Goal: Navigation & Orientation: Find specific page/section

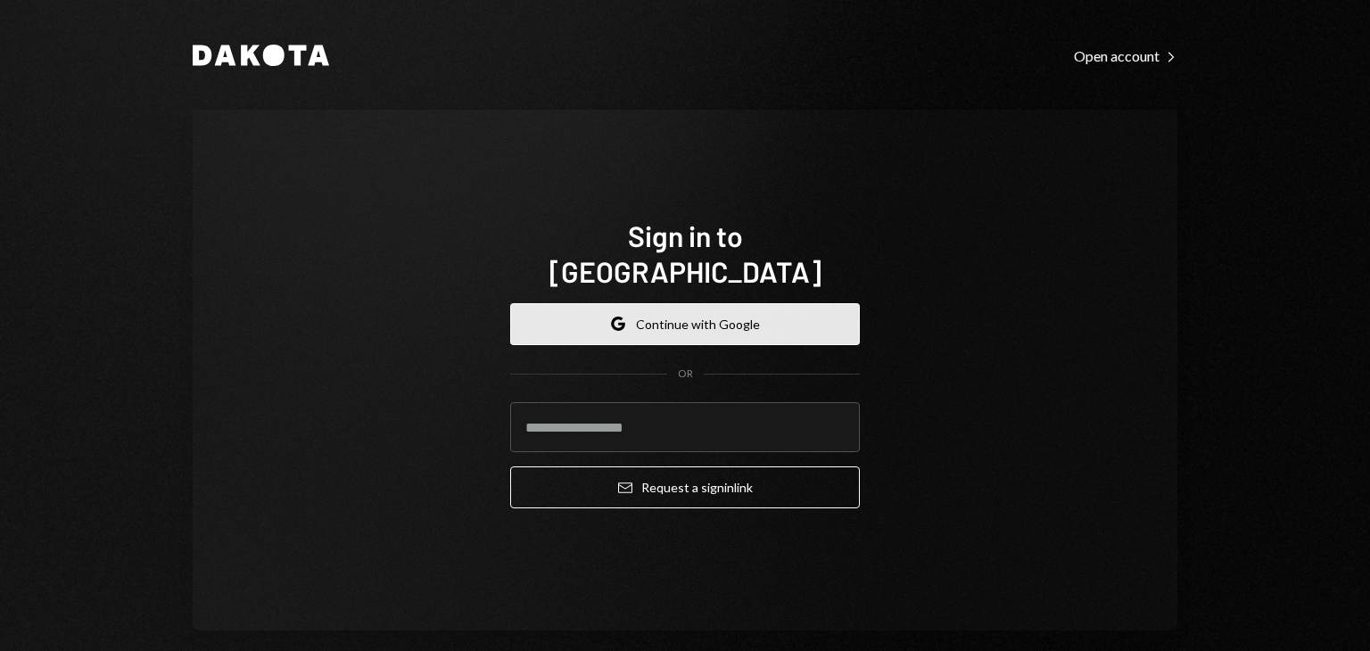
click at [641, 304] on button "Google Continue with Google" at bounding box center [685, 324] width 350 height 42
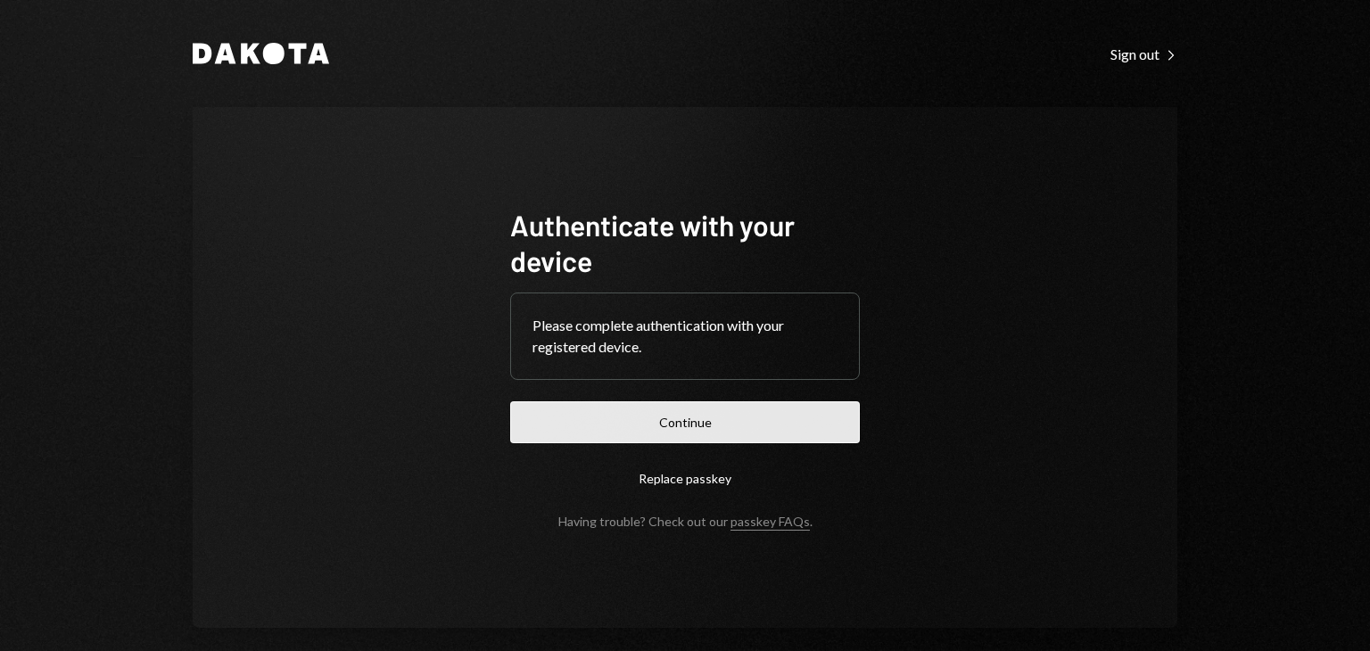
click at [628, 436] on button "Continue" at bounding box center [685, 422] width 350 height 42
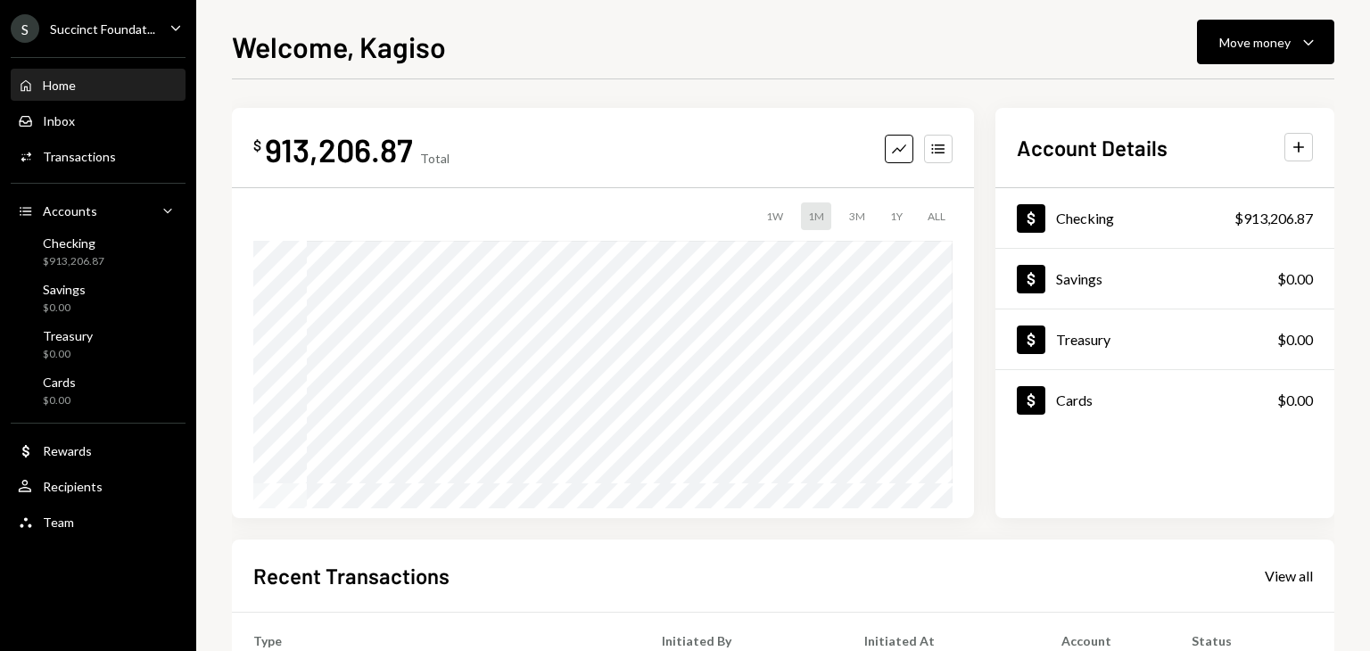
click at [138, 37] on div "S Succinct Foundat..." at bounding box center [83, 28] width 145 height 29
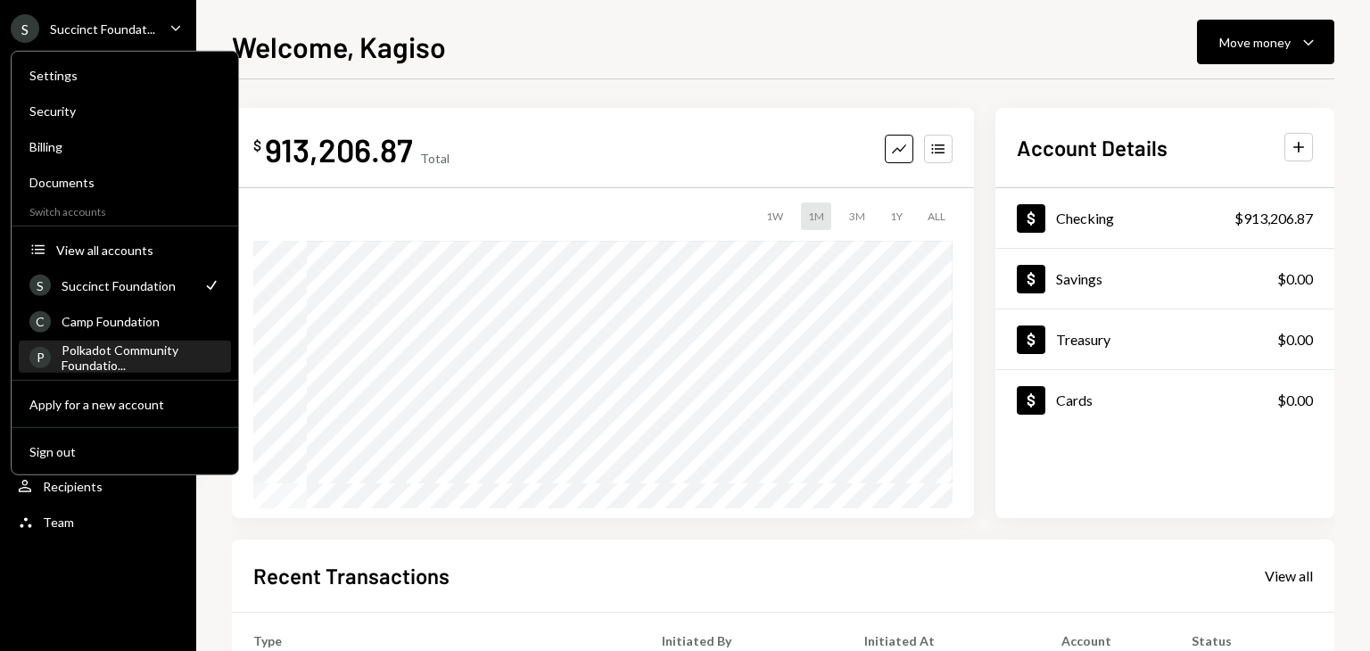
click at [87, 361] on div "Polkadot Community Foundatio..." at bounding box center [141, 357] width 159 height 30
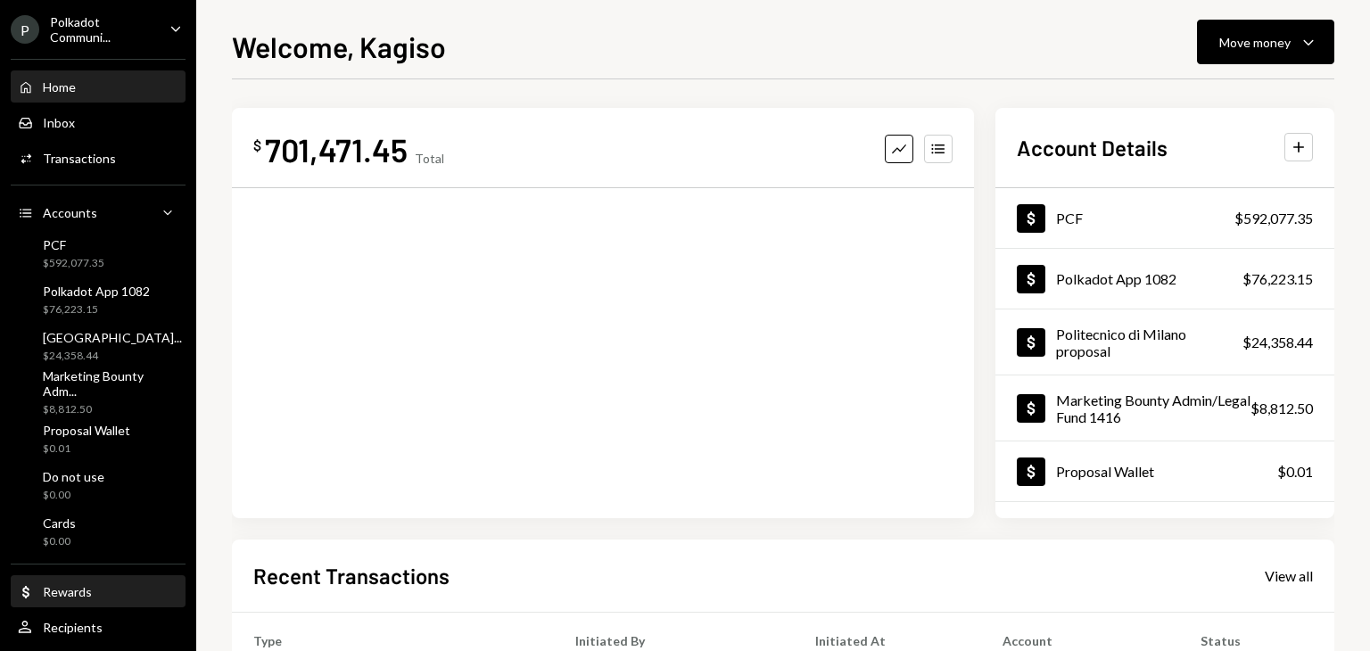
scroll to position [31, 0]
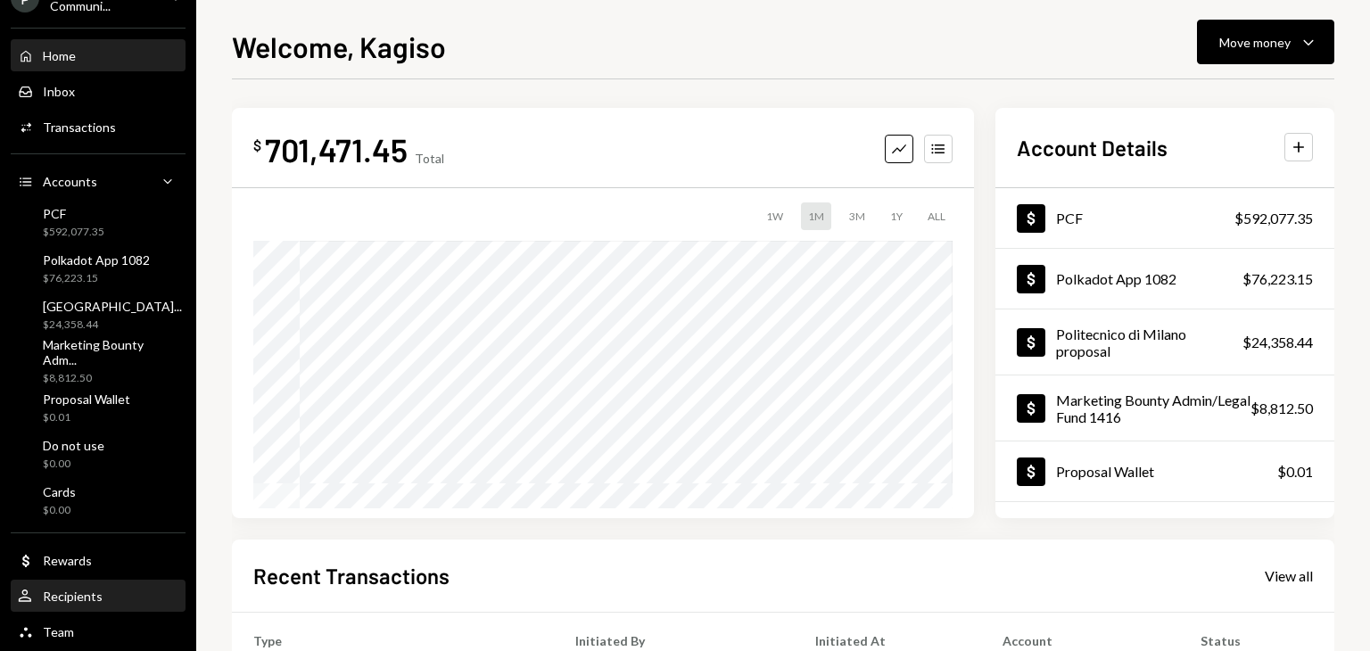
click at [96, 598] on div "Recipients" at bounding box center [73, 596] width 60 height 15
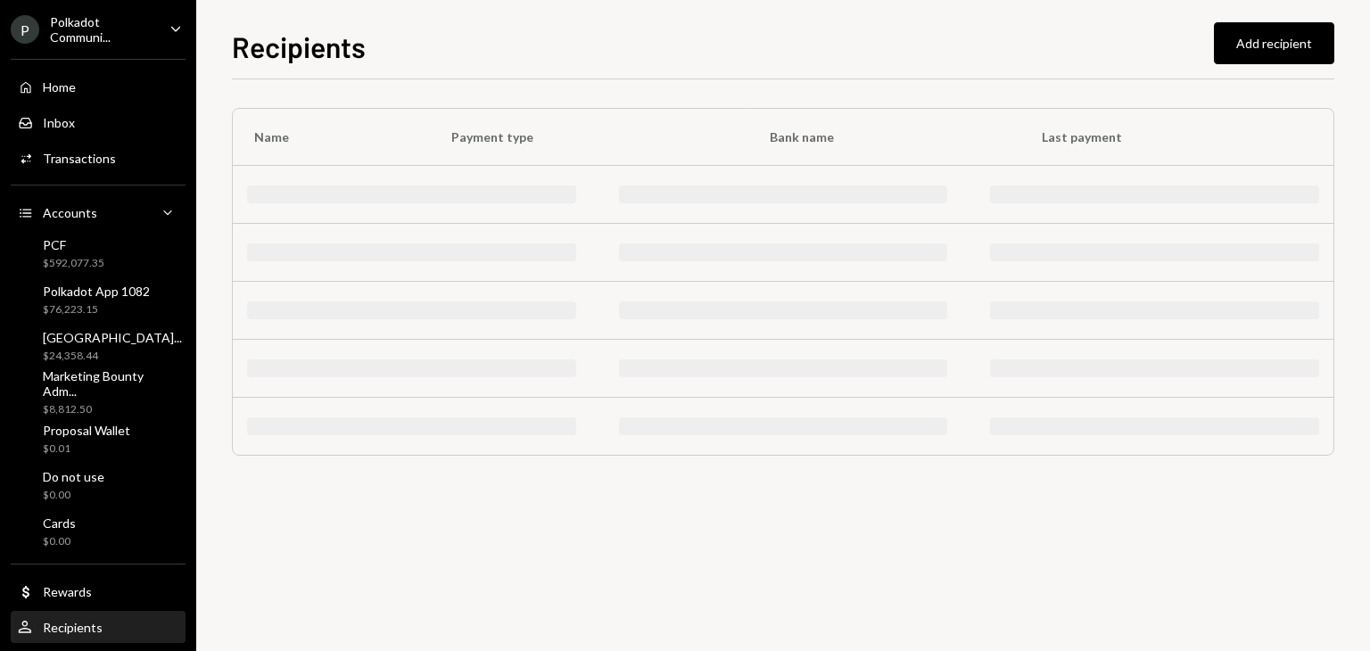
scroll to position [31, 0]
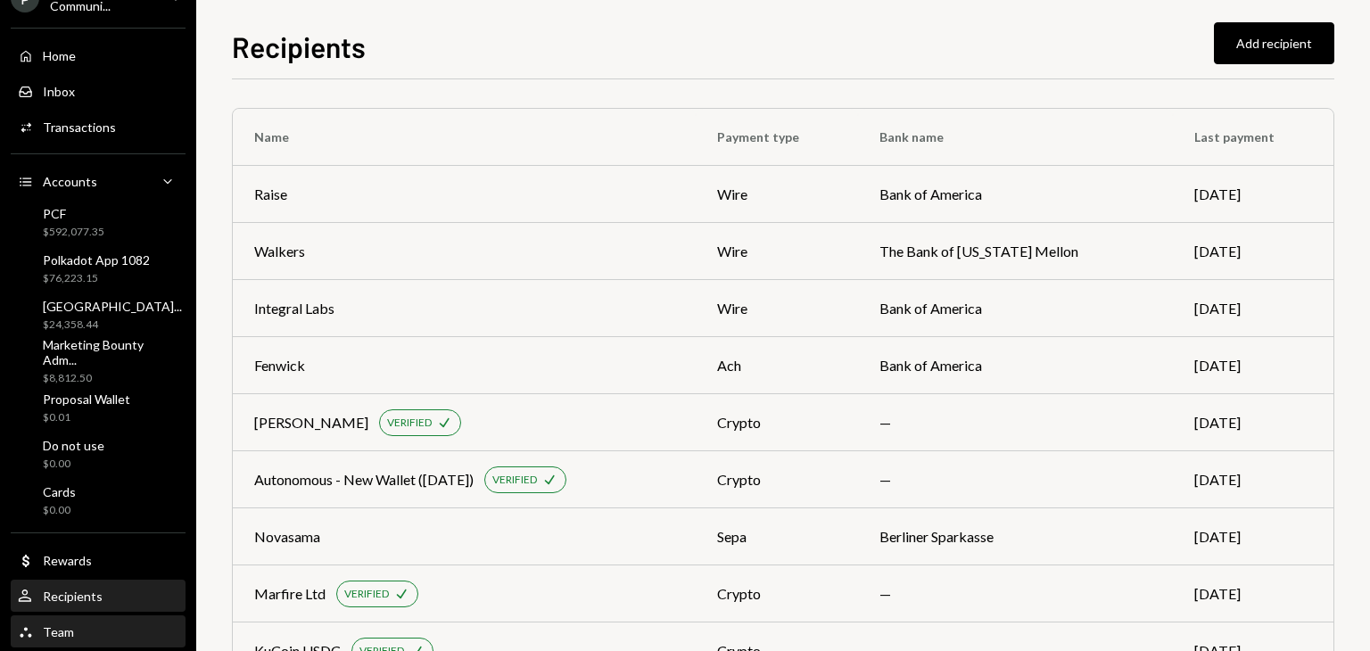
click at [59, 632] on div "Team" at bounding box center [58, 631] width 31 height 15
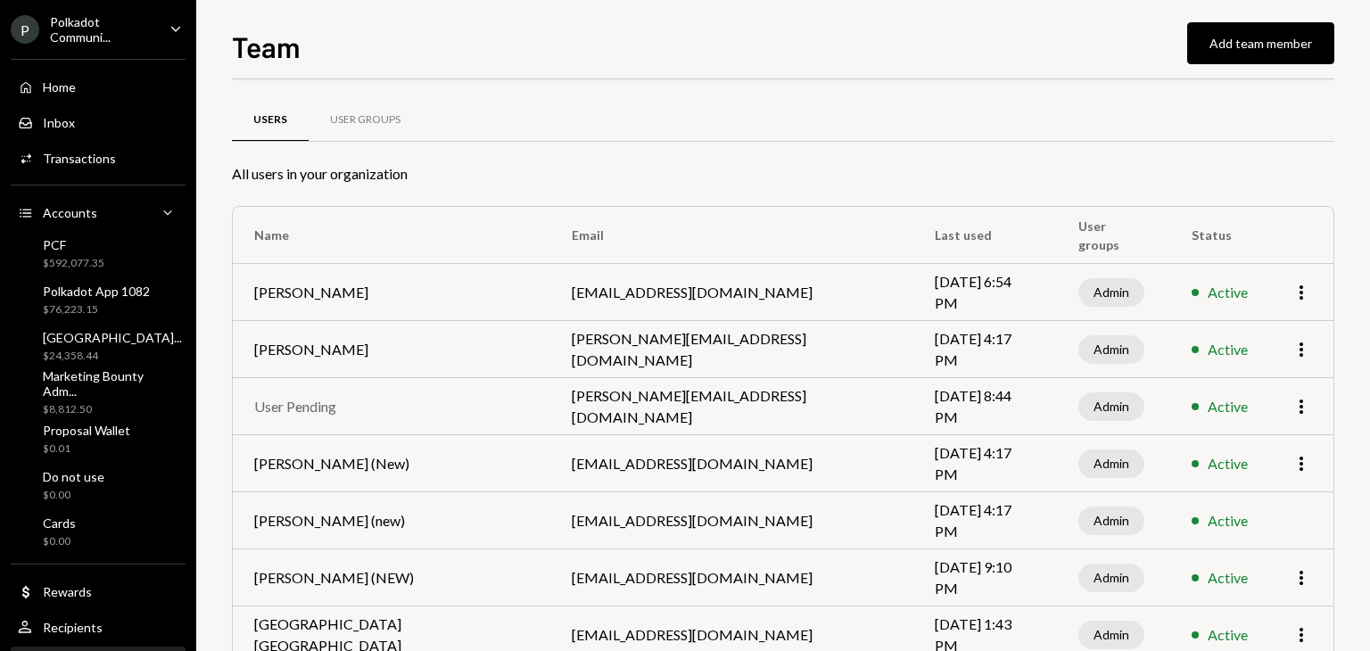
scroll to position [105, 0]
